Goal: Task Accomplishment & Management: Complete application form

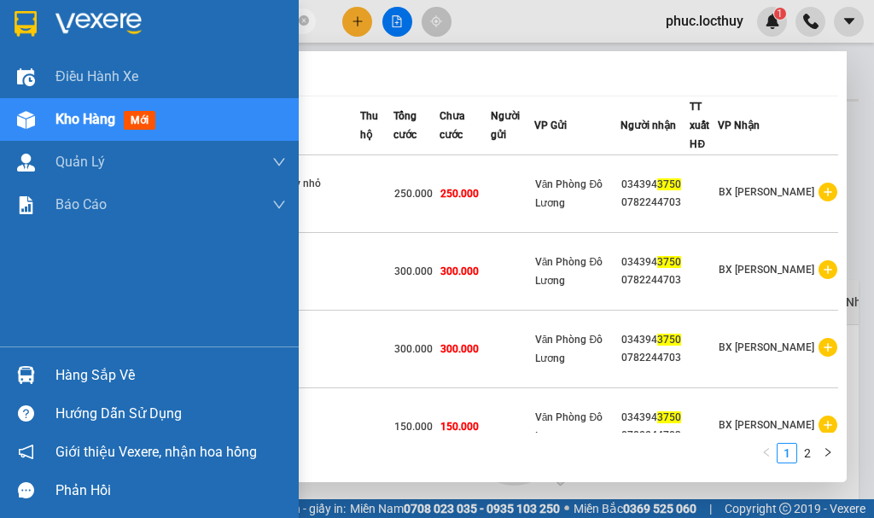
click at [4, 36] on section "Kết quả tìm kiếm ( 17 ) Bộ lọc Mã ĐH Trạng thái Món hàng Thu hộ Tổng cước Chưa …" at bounding box center [437, 259] width 874 height 518
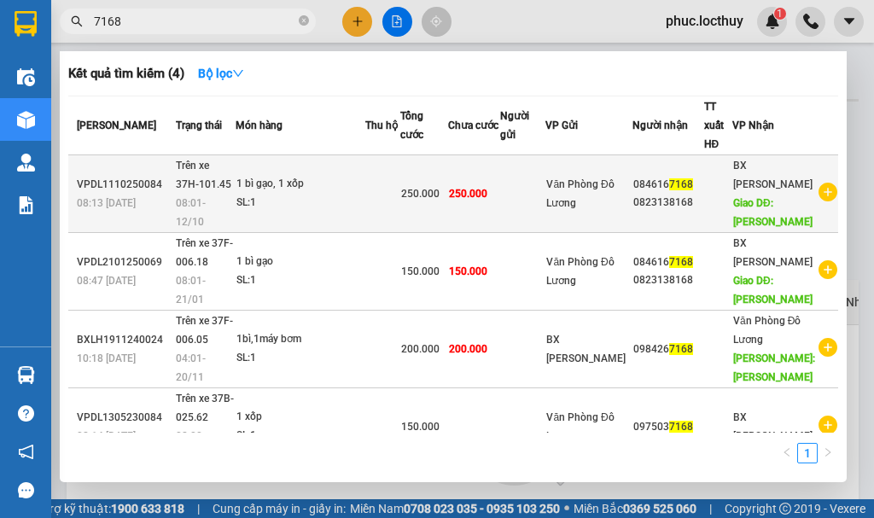
type input "7168"
click at [288, 177] on div "1 bì gạo, 1 xốp" at bounding box center [300, 184] width 128 height 19
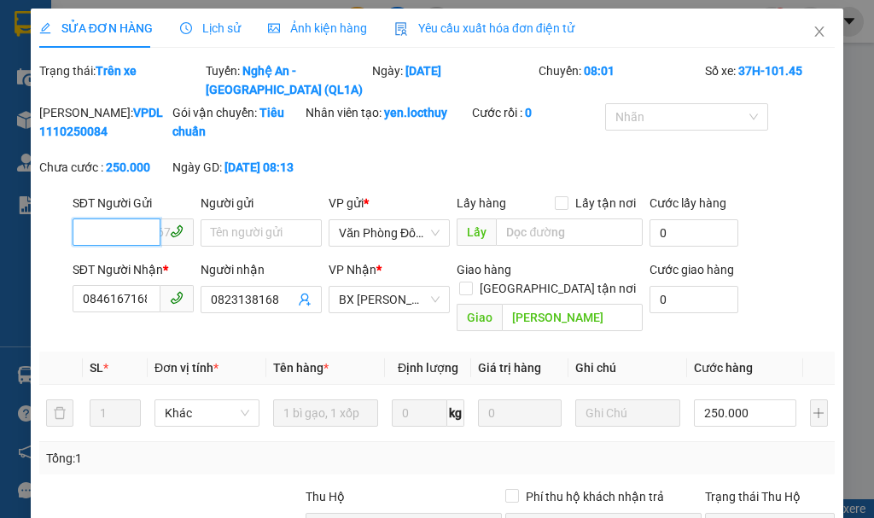
type input "0846167168"
type input "0823138168"
type input "[PERSON_NAME]"
type input "0"
type input "250.000"
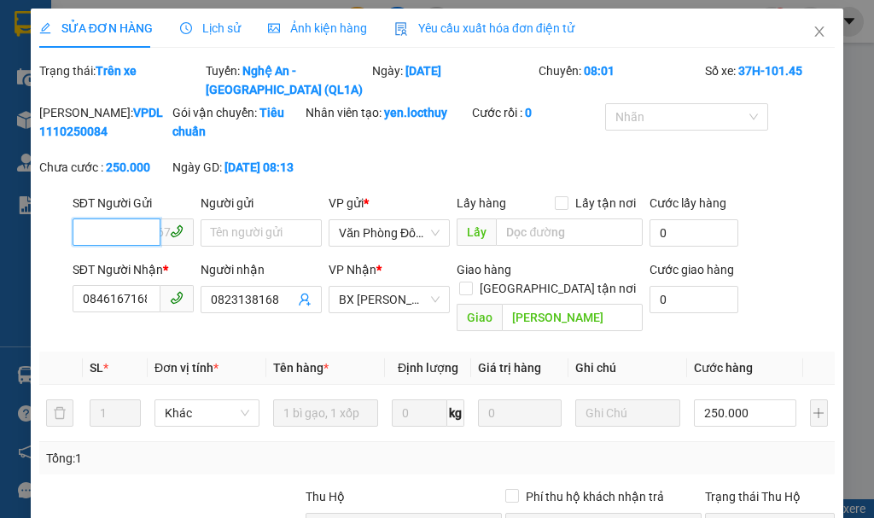
type input "250.000"
click at [321, 26] on span "Ảnh kiện hàng" at bounding box center [317, 28] width 99 height 14
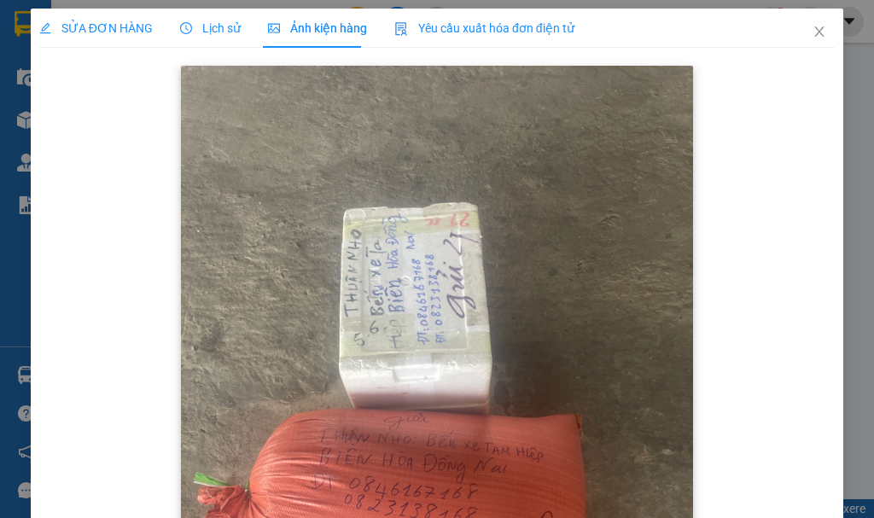
scroll to position [85, 0]
